Goal: Task Accomplishment & Management: Complete application form

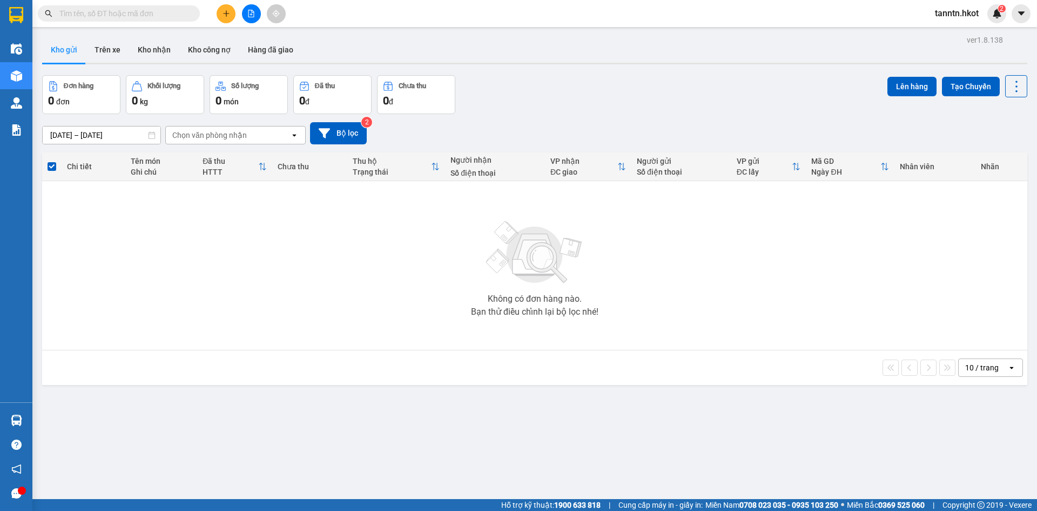
click at [225, 8] on button at bounding box center [226, 13] width 19 height 19
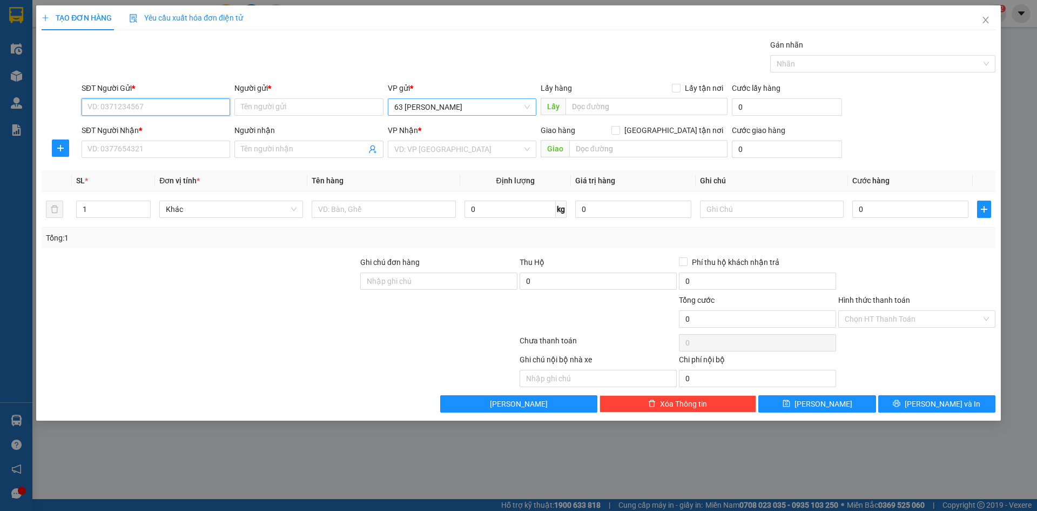
click at [524, 105] on span "63 [PERSON_NAME]" at bounding box center [462, 107] width 136 height 16
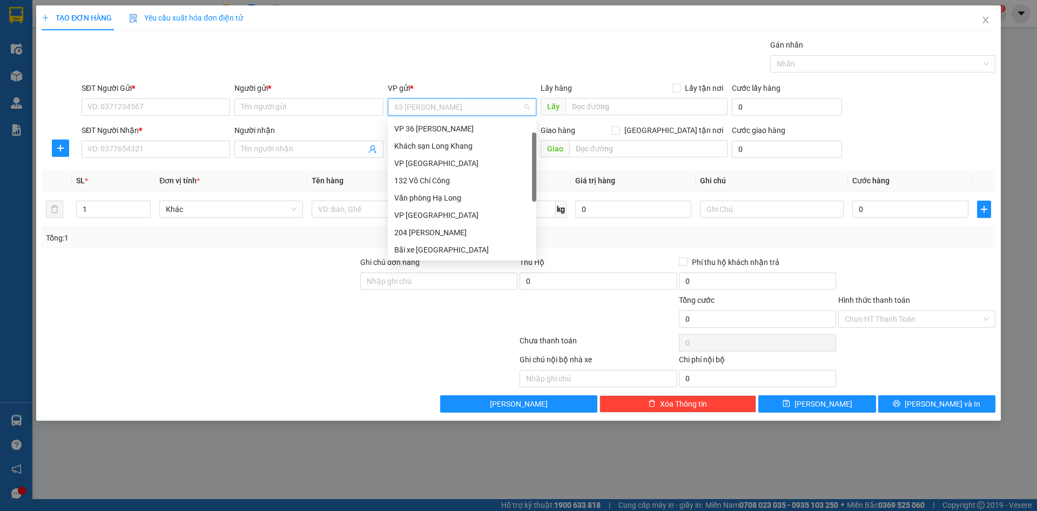
scroll to position [17, 0]
click at [524, 105] on span "63 [PERSON_NAME]" at bounding box center [462, 107] width 136 height 16
click at [473, 161] on div "132 Võ Chí Công" at bounding box center [462, 163] width 136 height 12
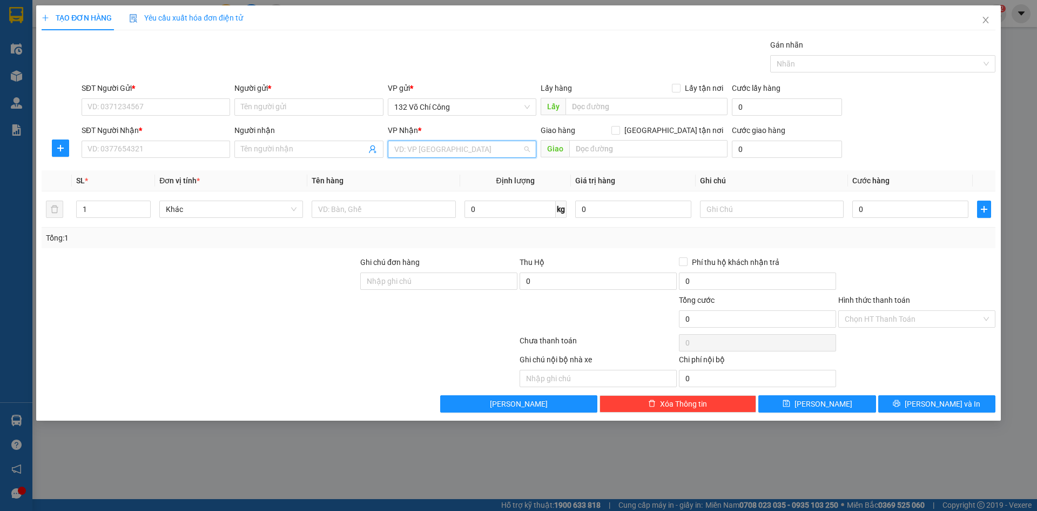
click at [481, 147] on input "search" at bounding box center [458, 149] width 128 height 16
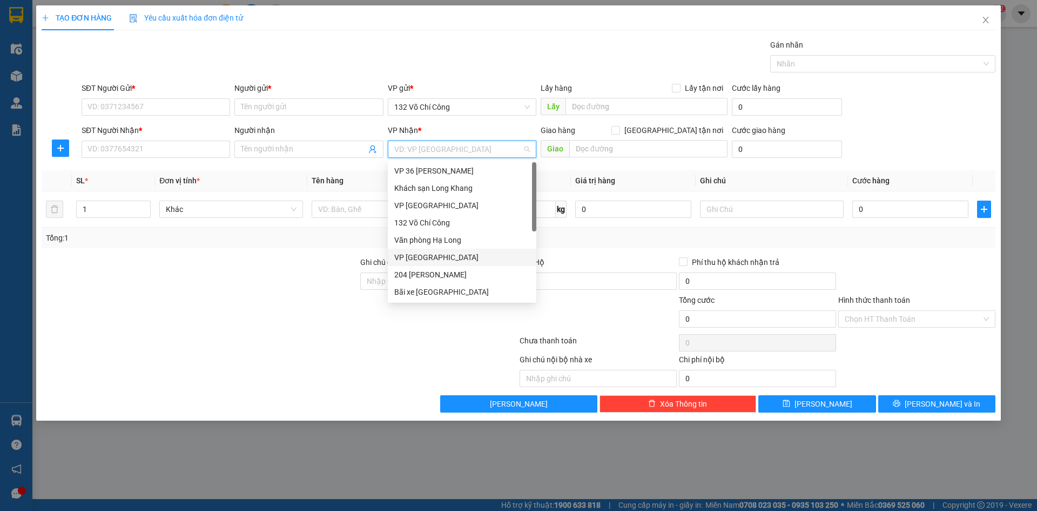
click at [433, 260] on div "VP [GEOGRAPHIC_DATA]" at bounding box center [462, 257] width 136 height 12
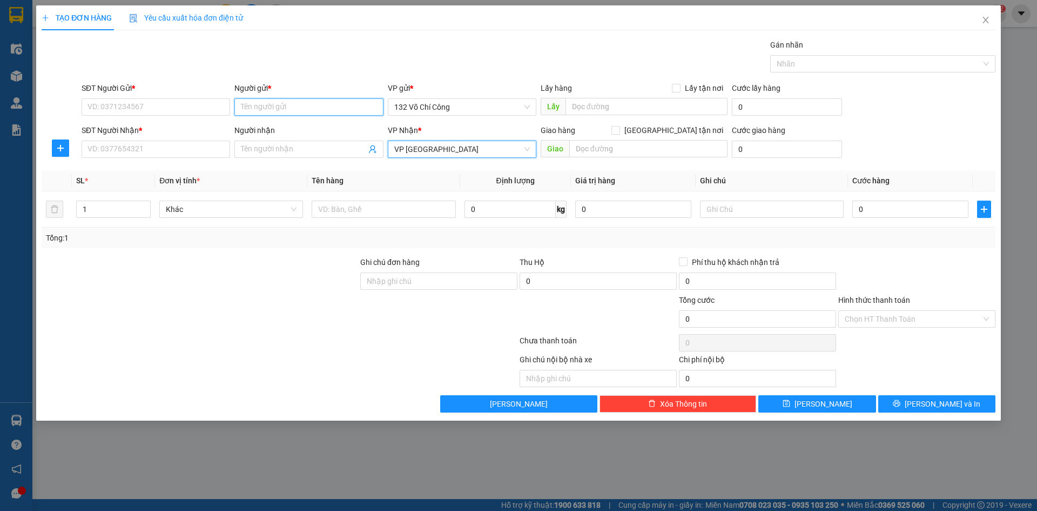
click at [290, 108] on input "Người gửi *" at bounding box center [308, 106] width 149 height 17
click at [300, 147] on input "Người nhận" at bounding box center [303, 149] width 125 height 12
type input "CHỊ NGA - CTY ĐỨC VIỆT"
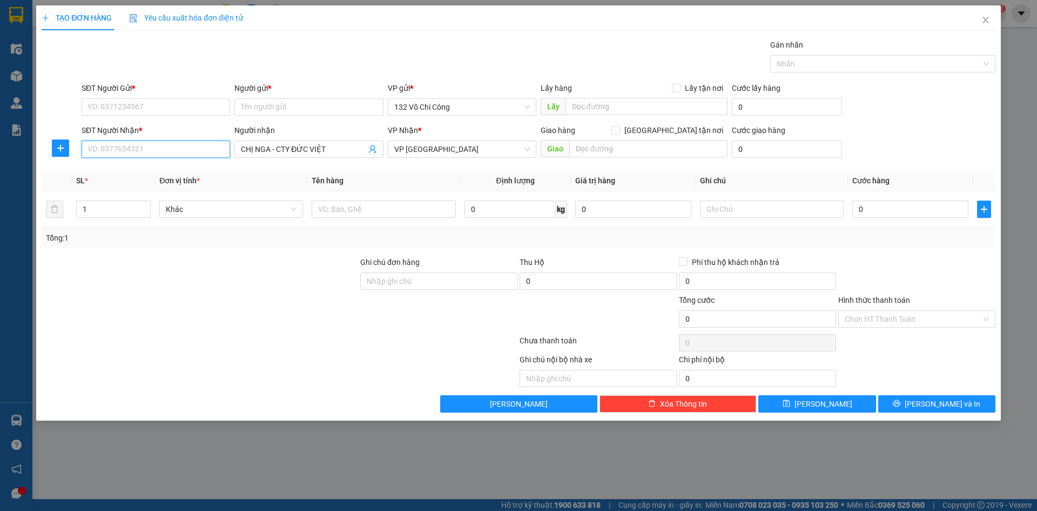
click at [170, 147] on input "SĐT Người Nhận *" at bounding box center [156, 148] width 149 height 17
type input "0914386078"
click at [359, 105] on input "Người gửi *" at bounding box center [308, 106] width 149 height 17
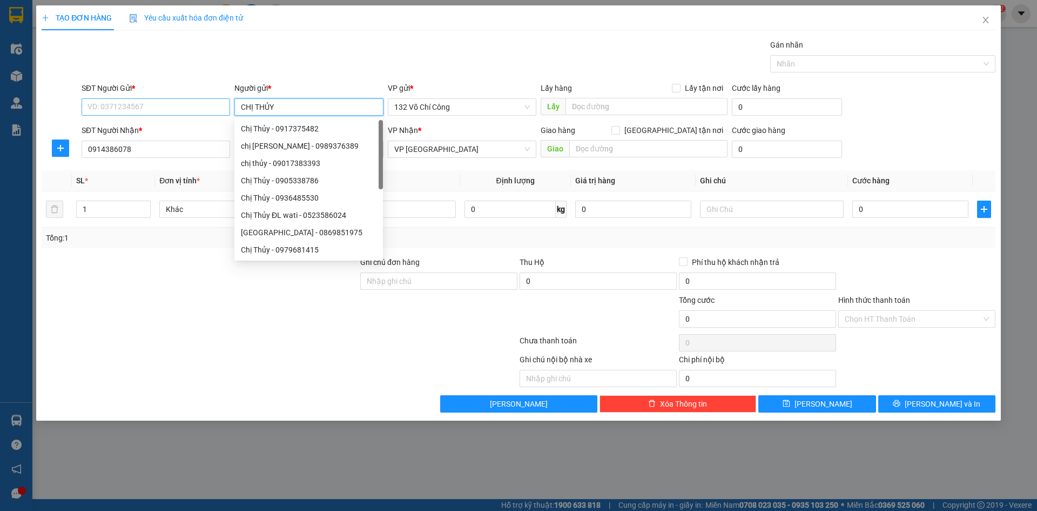
type input "CHỊ THỦY"
click at [167, 106] on input "SĐT Người Gửi *" at bounding box center [156, 106] width 149 height 17
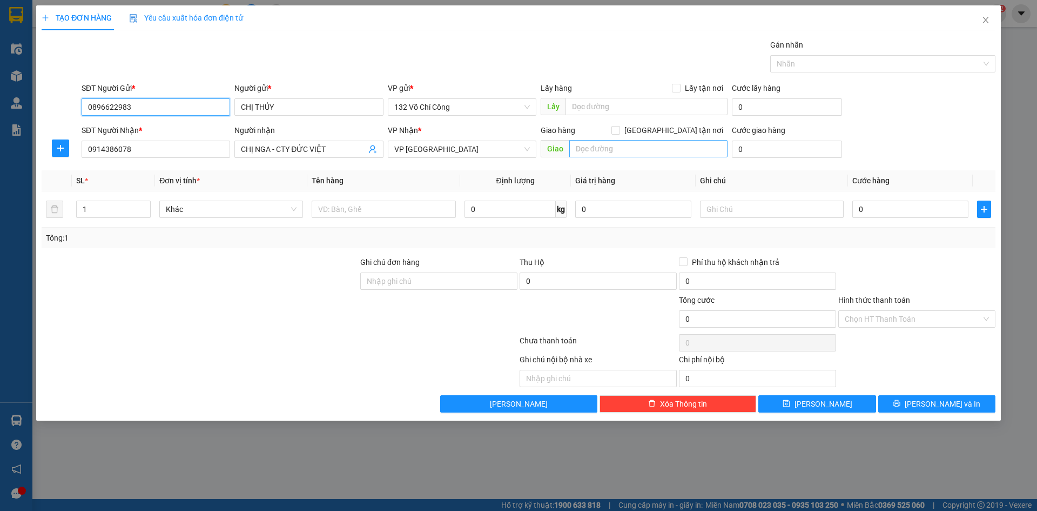
type input "0896622983"
click at [616, 144] on input "text" at bounding box center [648, 148] width 158 height 17
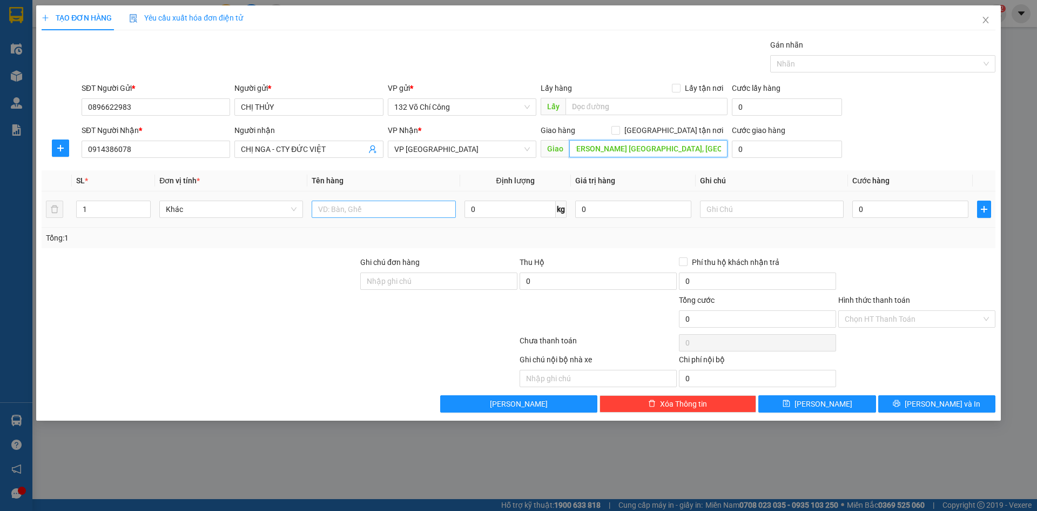
type input "LÔ 6 Đ. [PERSON_NAME] [GEOGRAPHIC_DATA], [GEOGRAPHIC_DATA]. [GEOGRAPHIC_DATA]"
click at [403, 207] on input "text" at bounding box center [384, 208] width 144 height 17
type input "HỢP ĐỒNG VÀ BẢNG KÊ"
click at [766, 213] on input "text" at bounding box center [772, 208] width 144 height 17
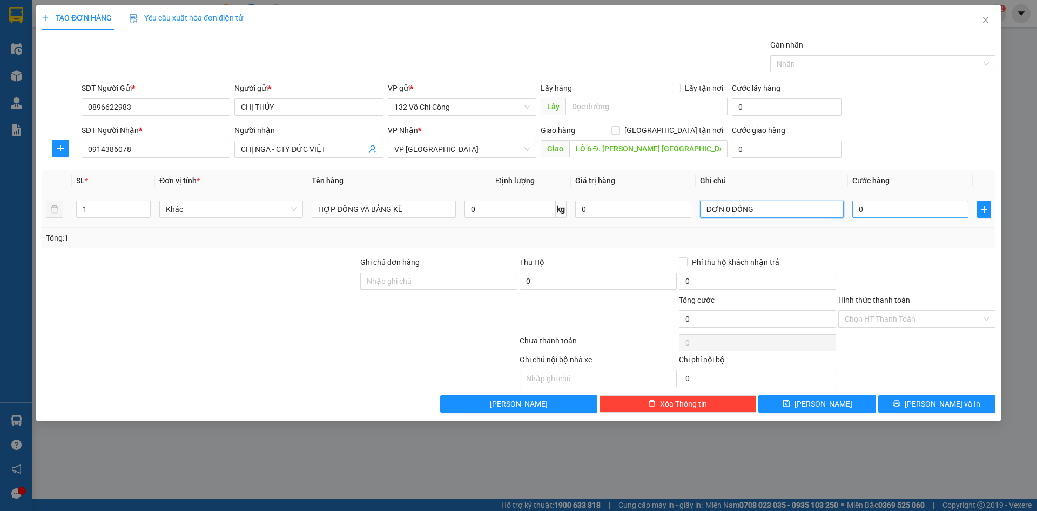
type input "ĐƠN 0 ĐỒNG"
click at [881, 206] on input "0" at bounding box center [911, 208] width 116 height 17
click at [875, 254] on div "Transit Pickup Surcharge Ids Transit Deliver Surcharge Ids Transit Deliver Surc…" at bounding box center [519, 225] width 954 height 373
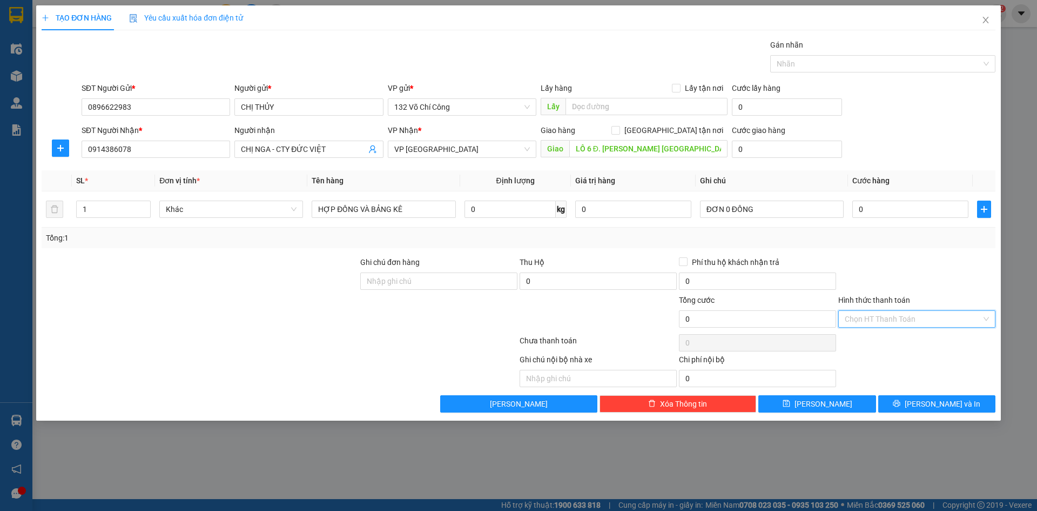
click at [899, 324] on input "Hình thức thanh toán" at bounding box center [913, 319] width 137 height 16
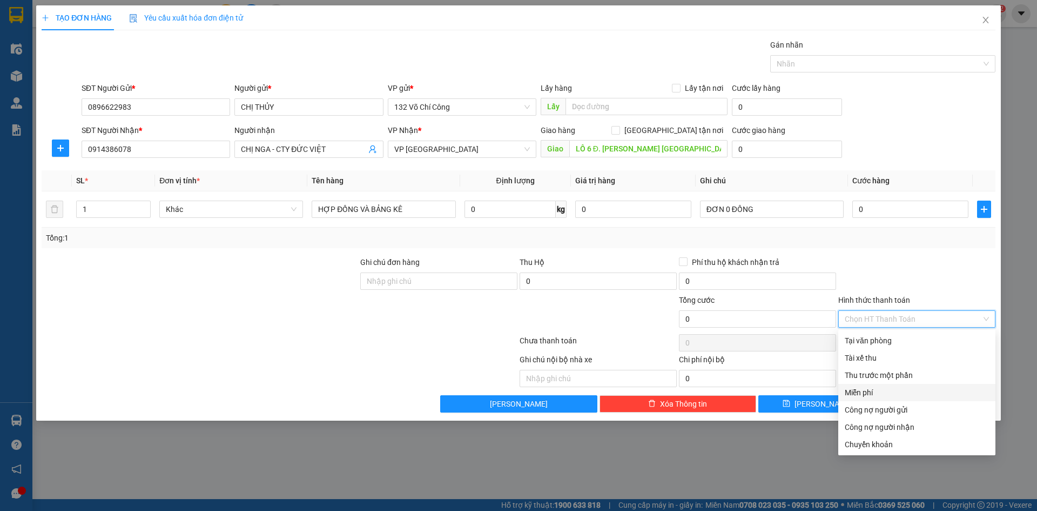
click at [877, 390] on div "Miễn phí" at bounding box center [917, 392] width 144 height 12
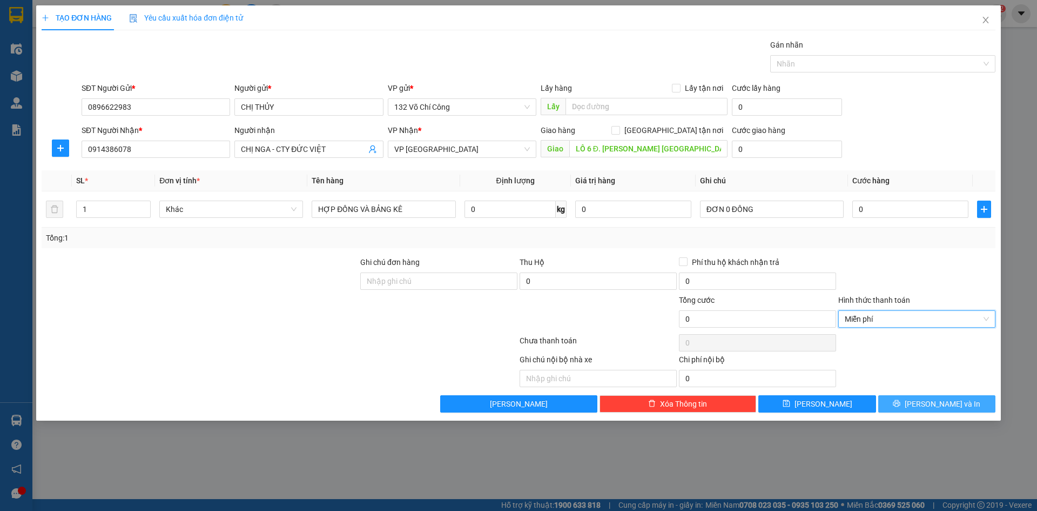
click at [933, 406] on span "[PERSON_NAME] và In" at bounding box center [943, 404] width 76 height 12
